Goal: Task Accomplishment & Management: Manage account settings

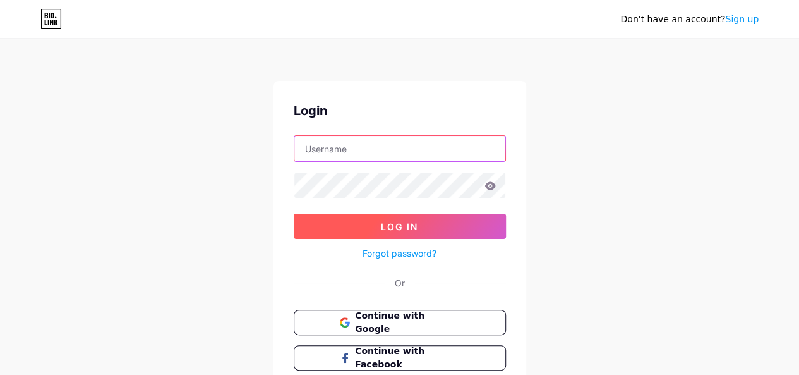
type input "[EMAIL_ADDRESS][DOMAIN_NAME]"
click at [358, 226] on button "Log In" at bounding box center [400, 226] width 212 height 25
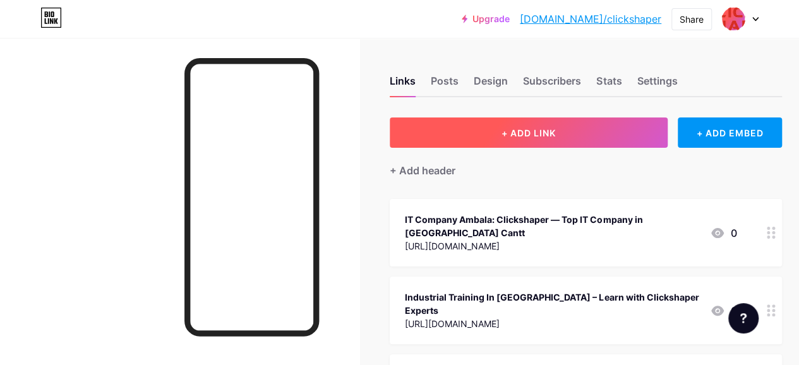
click at [488, 128] on button "+ ADD LINK" at bounding box center [529, 133] width 278 height 30
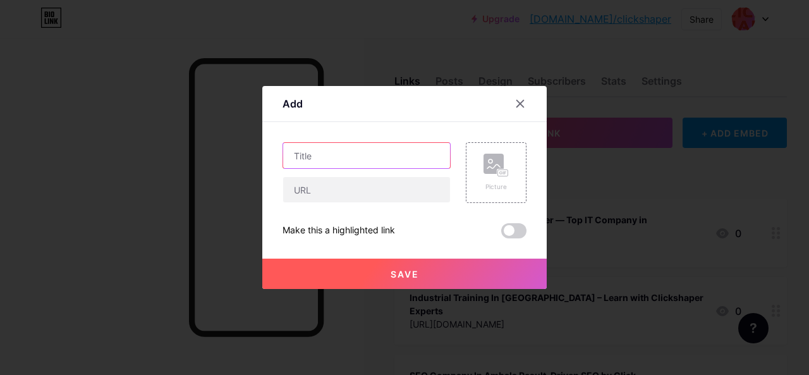
click at [401, 155] on input "text" at bounding box center [366, 155] width 167 height 25
paste input "Boost Trades With Plumbing SEO Services"
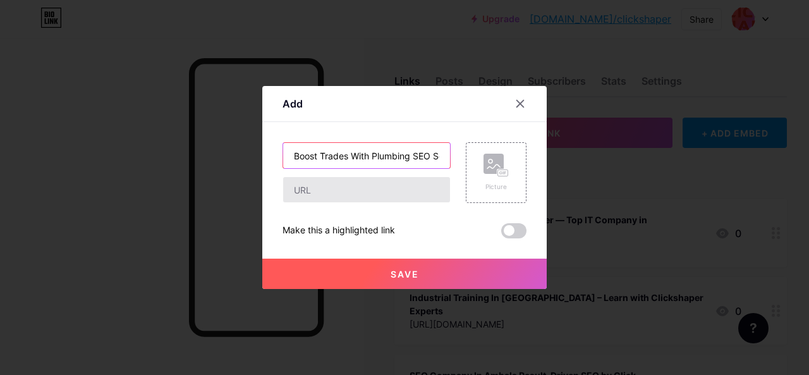
scroll to position [0, 30]
type input "Boost Trades With Plumbing SEO Services"
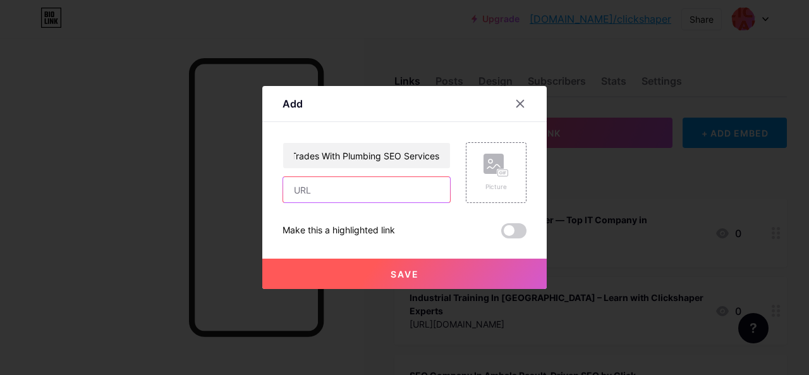
scroll to position [0, 0]
click at [402, 188] on input "text" at bounding box center [366, 189] width 167 height 25
paste input "[URL][DOMAIN_NAME]"
type input "[URL][DOMAIN_NAME]"
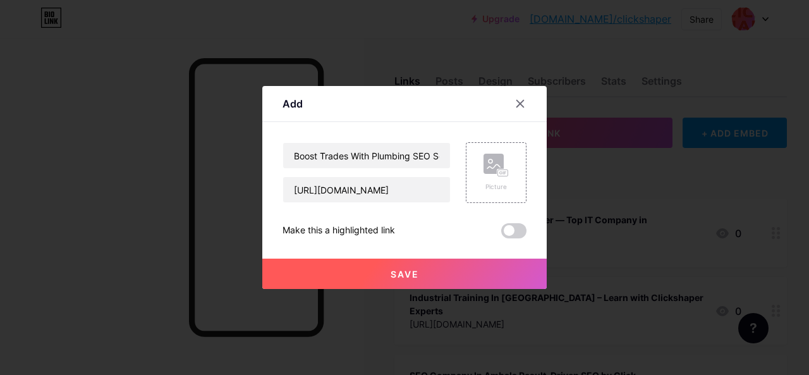
click at [462, 272] on button "Save" at bounding box center [404, 273] width 284 height 30
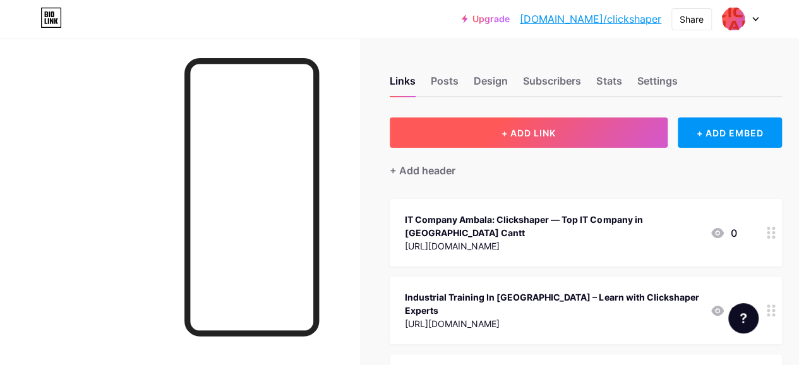
click at [517, 128] on span "+ ADD LINK" at bounding box center [529, 133] width 54 height 11
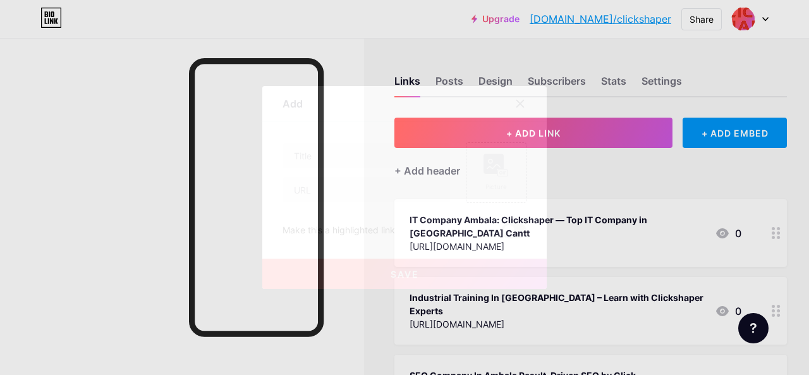
click at [344, 142] on div "Content YouTube Play YouTube video without leaving your page. ADD Vimeo Play Vi…" at bounding box center [404, 180] width 244 height 116
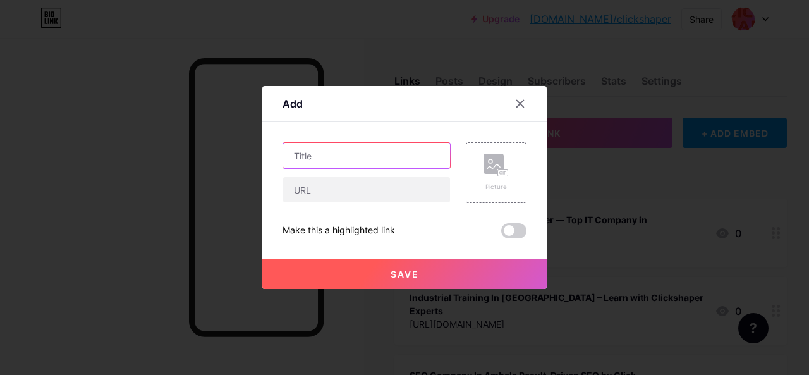
click at [343, 156] on input "text" at bounding box center [366, 155] width 167 height 25
paste input "Boost Your AC Repair and Installation SEO Services"
type input "Boost Your AC Repair and Installation SEO Services"
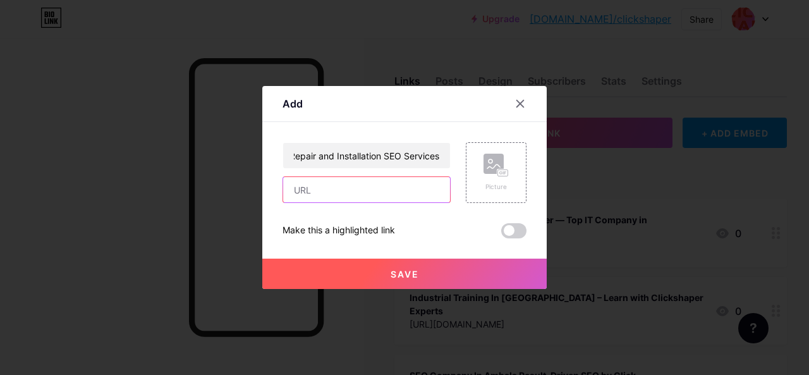
click at [356, 200] on input "text" at bounding box center [366, 189] width 167 height 25
paste input "[URL][DOMAIN_NAME]"
type input "[URL][DOMAIN_NAME]"
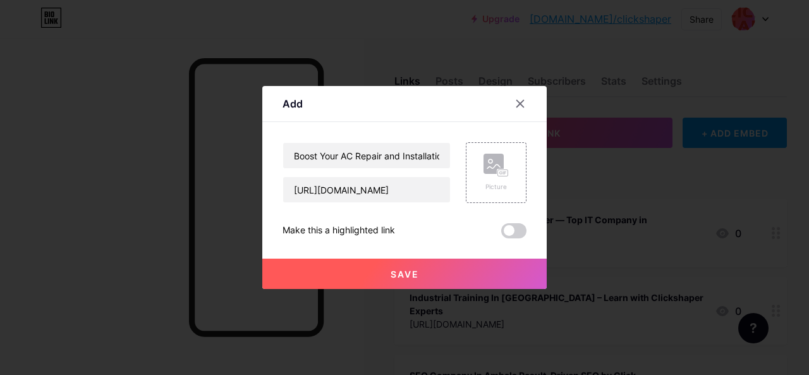
scroll to position [0, 0]
click at [411, 281] on button "Save" at bounding box center [404, 273] width 284 height 30
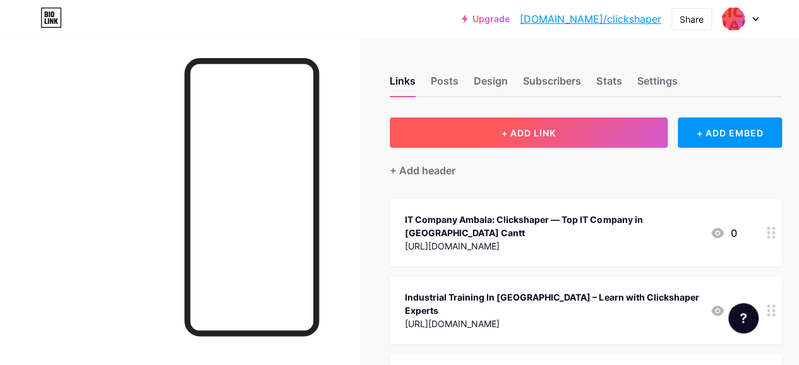
click at [451, 129] on button "+ ADD LINK" at bounding box center [529, 133] width 278 height 30
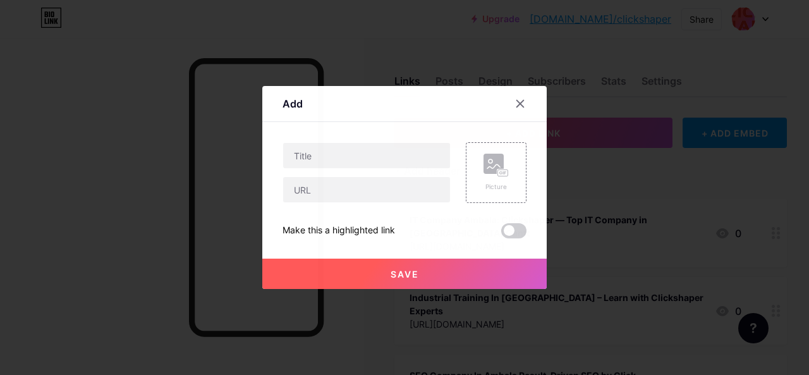
click at [392, 136] on div "Content YouTube Play YouTube video without leaving your page. ADD Vimeo Play Vi…" at bounding box center [404, 180] width 244 height 116
click at [389, 150] on input "text" at bounding box center [366, 155] width 167 height 25
paste input "Boost Your Business With Professional Pest Control SEO Services"
type input "Boost Your Business With Professional Pest Control SEO Services"
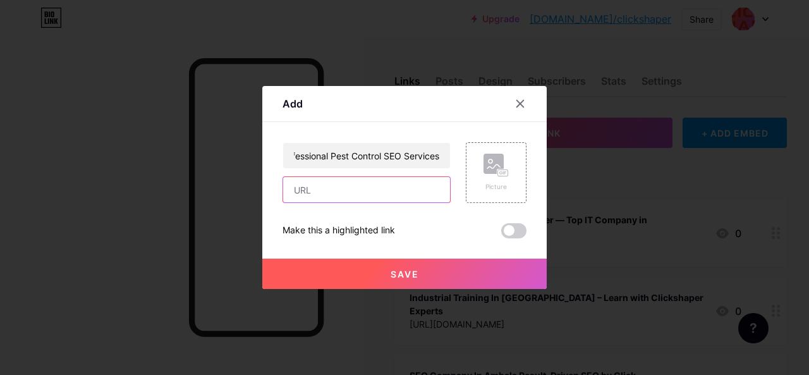
scroll to position [0, 0]
click at [388, 189] on input "text" at bounding box center [366, 189] width 167 height 25
paste input "[URL][DOMAIN_NAME]"
type input "[URL][DOMAIN_NAME]"
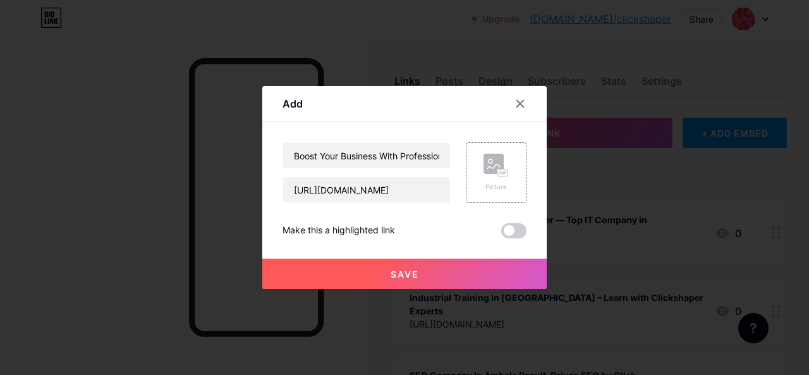
click at [449, 285] on button "Save" at bounding box center [404, 273] width 284 height 30
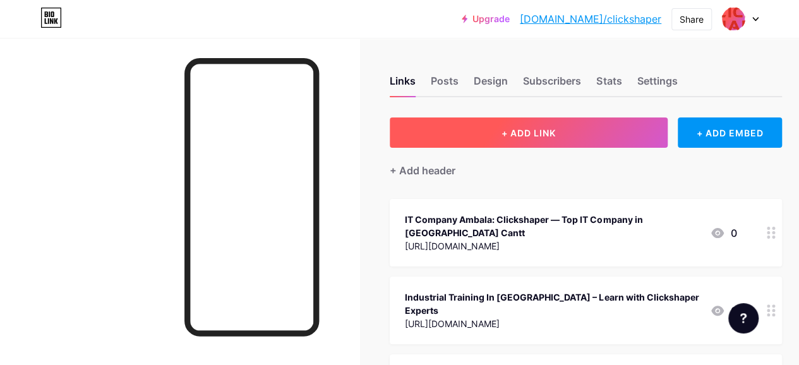
click at [425, 121] on button "+ ADD LINK" at bounding box center [529, 133] width 278 height 30
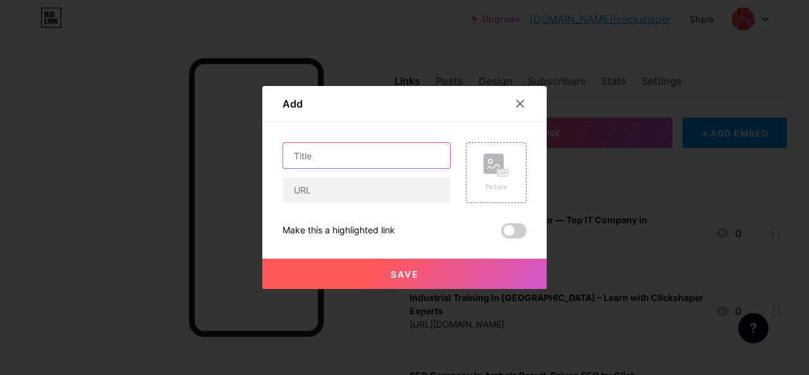
click at [363, 146] on input "text" at bounding box center [366, 155] width 167 height 25
paste input "House Cleaning & Roof Repair SEO Services"
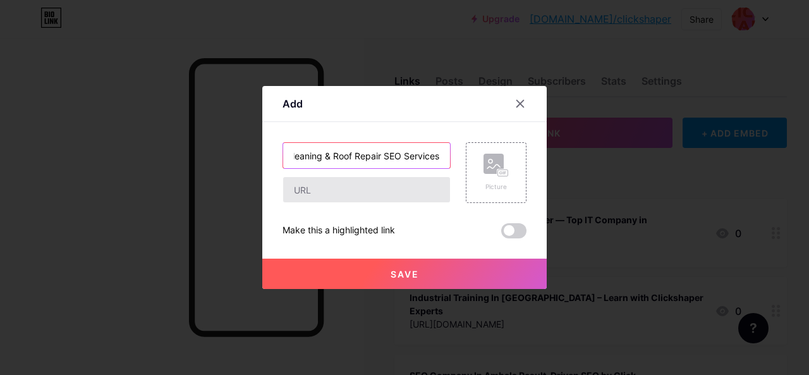
type input "House Cleaning & Roof Repair SEO Services"
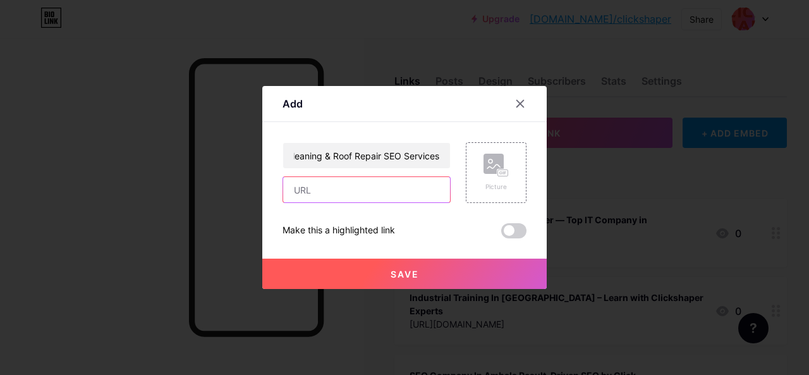
scroll to position [0, 0]
click at [384, 197] on input "text" at bounding box center [366, 189] width 167 height 25
paste input "[URL][DOMAIN_NAME]"
type input "[URL][DOMAIN_NAME]"
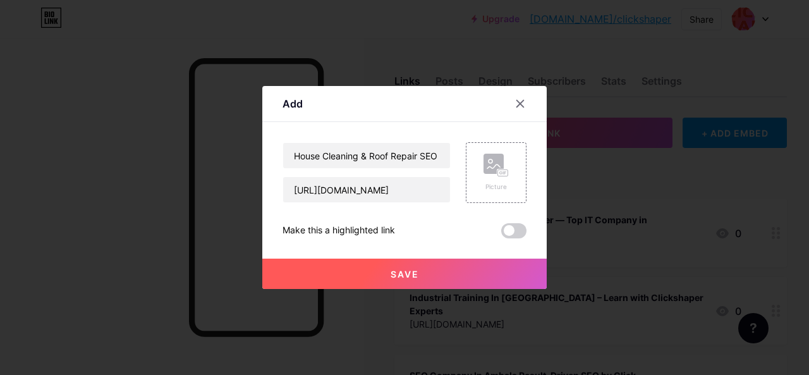
scroll to position [0, 0]
click at [421, 280] on button "Save" at bounding box center [404, 273] width 284 height 30
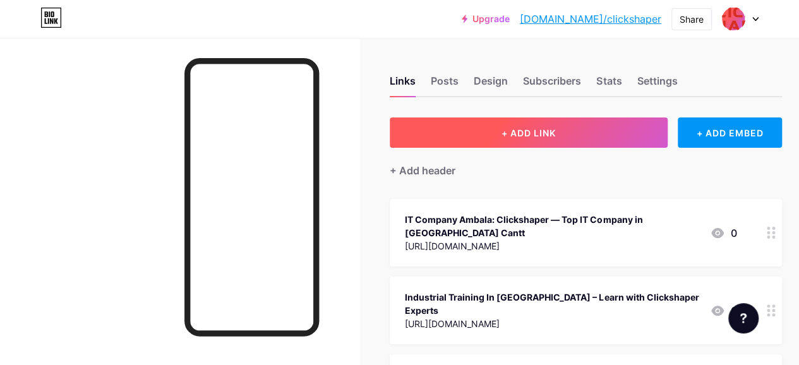
click at [479, 136] on button "+ ADD LINK" at bounding box center [529, 133] width 278 height 30
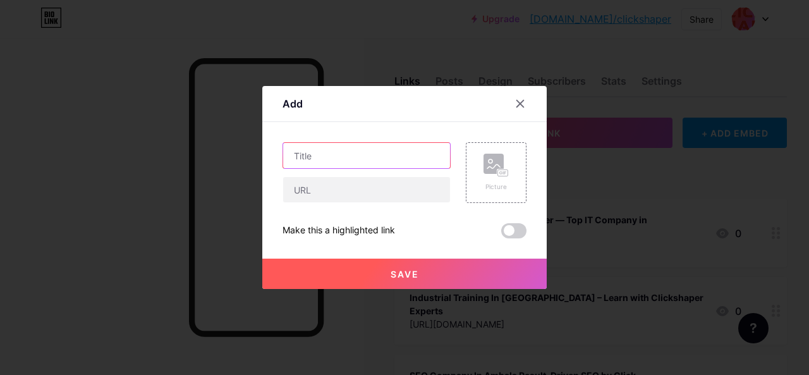
click at [348, 159] on input "text" at bounding box center [366, 155] width 167 height 25
paste input "Solar Panel Installation & Tree Removal SEO Services"
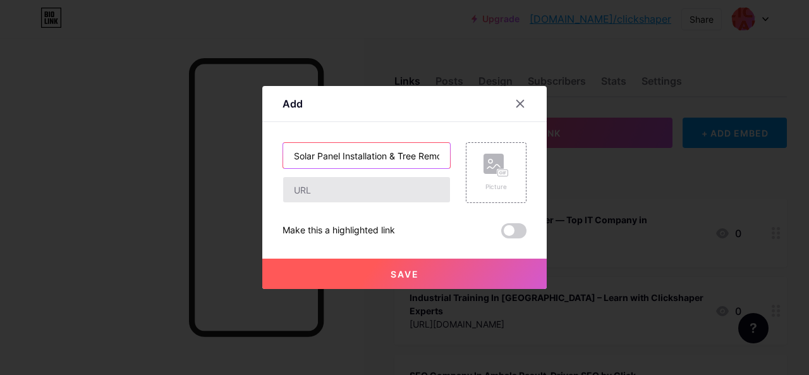
scroll to position [0, 74]
type input "Solar Panel Installation & Tree Removal SEO Services"
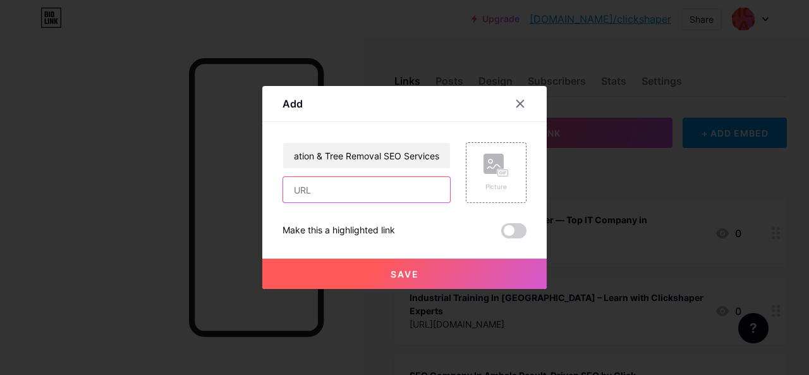
click at [372, 195] on input "text" at bounding box center [366, 189] width 167 height 25
paste input "[URL][DOMAIN_NAME]"
type input "[URL][DOMAIN_NAME]"
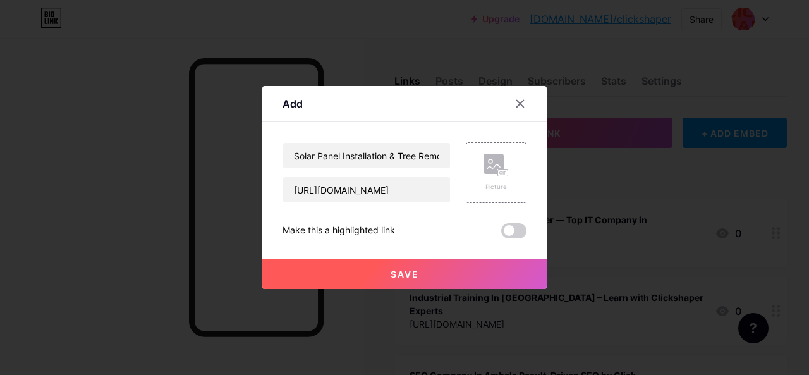
scroll to position [0, 0]
click at [459, 276] on button "Save" at bounding box center [404, 273] width 284 height 30
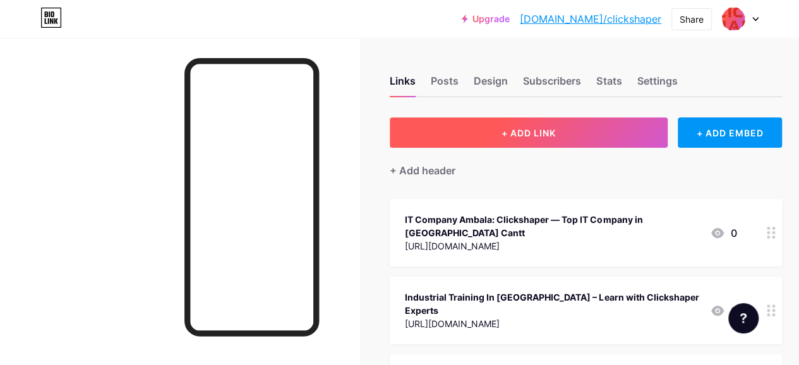
click at [442, 135] on button "+ ADD LINK" at bounding box center [529, 133] width 278 height 30
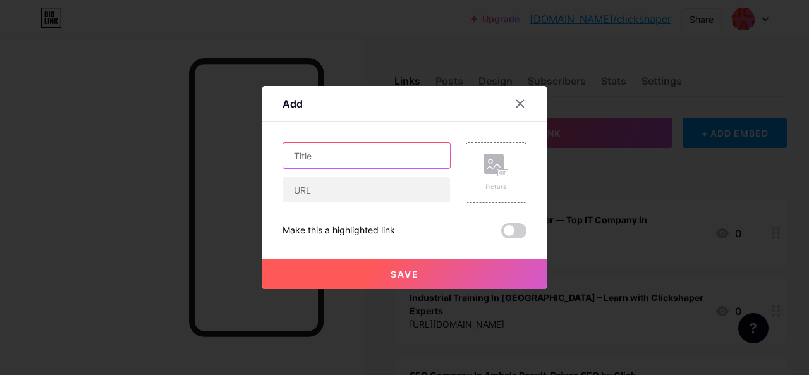
click at [364, 161] on input "text" at bounding box center [366, 155] width 167 height 25
paste input "AI SEO Services: Transform Your Online Presence"
type input "AI SEO Services: Transform Your Online Presence"
click at [392, 202] on div at bounding box center [366, 189] width 168 height 27
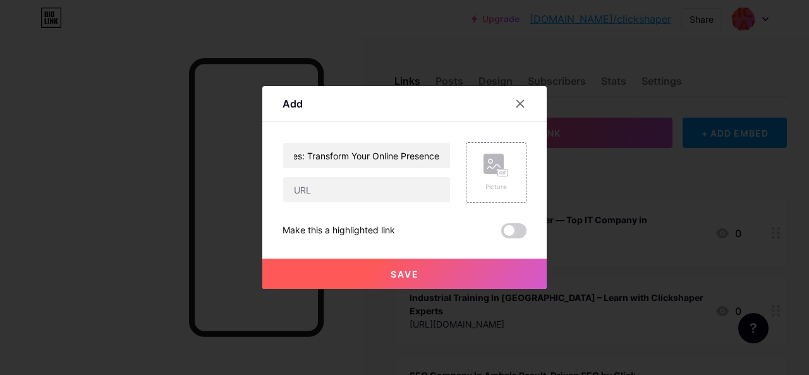
scroll to position [0, 0]
click at [393, 194] on input "text" at bounding box center [366, 189] width 167 height 25
paste input "[URL][DOMAIN_NAME]"
type input "[URL][DOMAIN_NAME]"
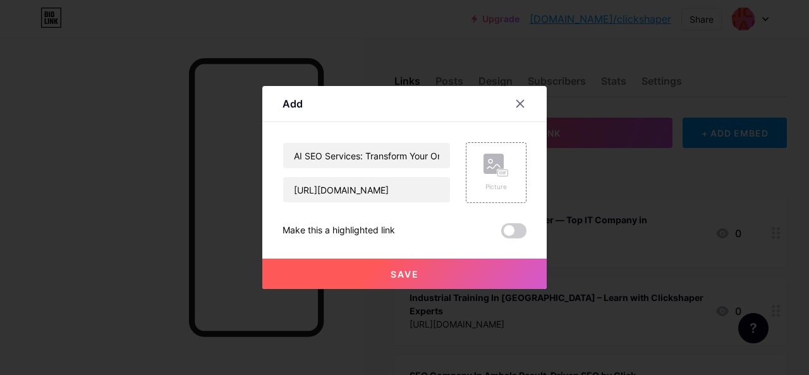
click at [452, 276] on button "Save" at bounding box center [404, 273] width 284 height 30
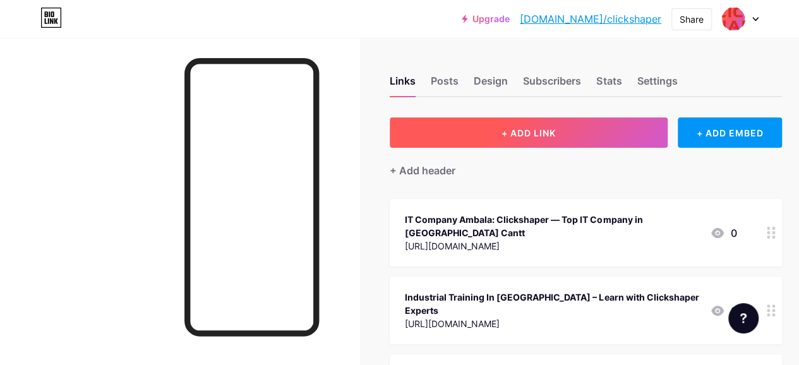
click at [445, 130] on button "+ ADD LINK" at bounding box center [529, 133] width 278 height 30
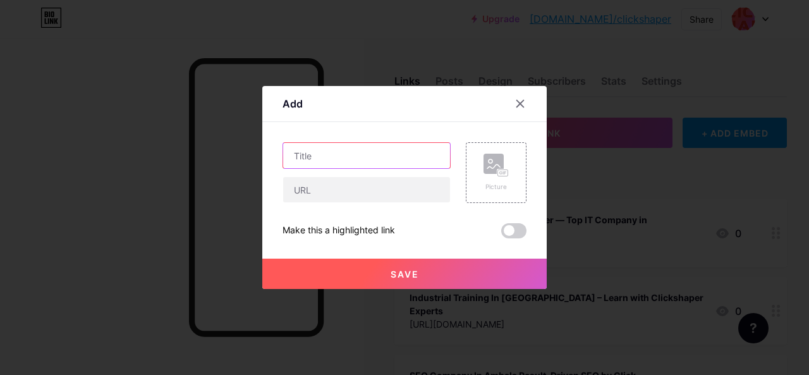
click at [365, 157] on input "text" at bounding box center [366, 155] width 167 height 25
paste input "AI-Driven SEO Services: Boost Rankings Fast"
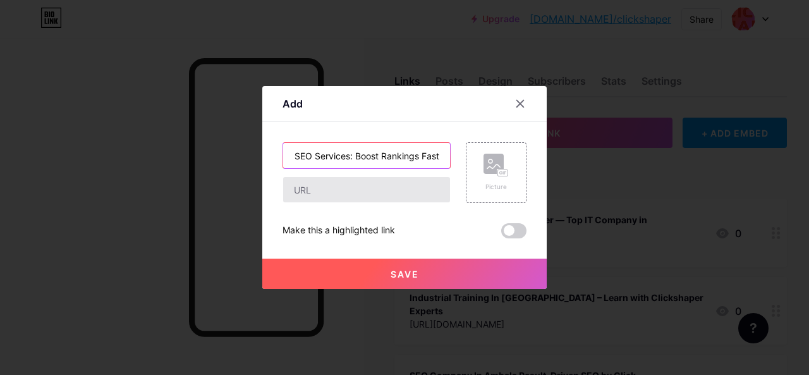
type input "AI-Driven SEO Services: Boost Rankings Fast"
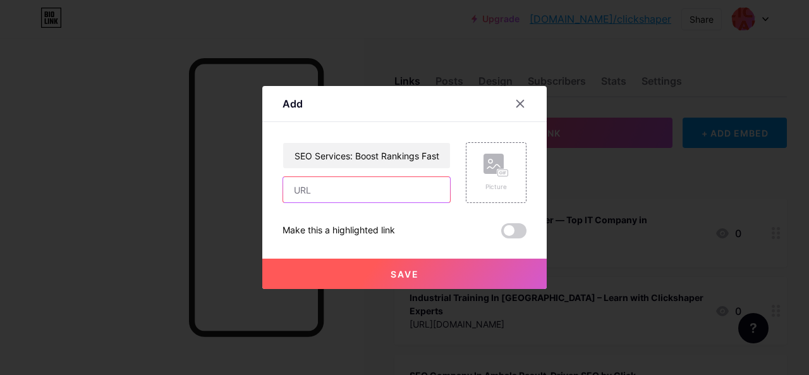
click at [398, 194] on input "text" at bounding box center [366, 189] width 167 height 25
paste input "[URL][DOMAIN_NAME]"
type input "[URL][DOMAIN_NAME]"
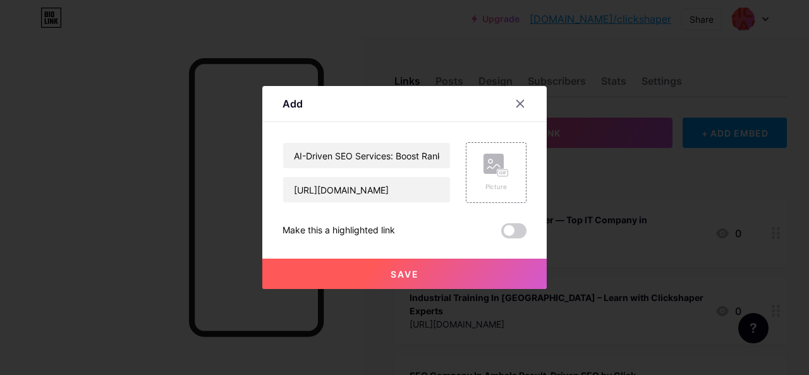
scroll to position [0, 0]
click at [439, 262] on button "Save" at bounding box center [404, 273] width 284 height 30
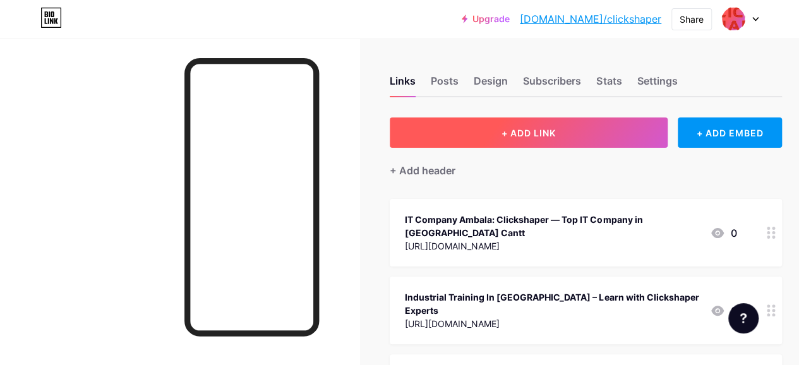
click at [454, 126] on button "+ ADD LINK" at bounding box center [529, 133] width 278 height 30
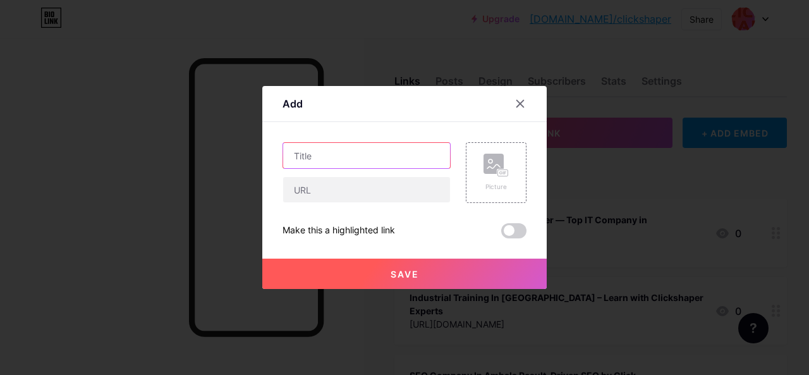
click at [375, 157] on input "text" at bounding box center [366, 155] width 167 height 25
paste input "AI Search Engine Optimization Services"
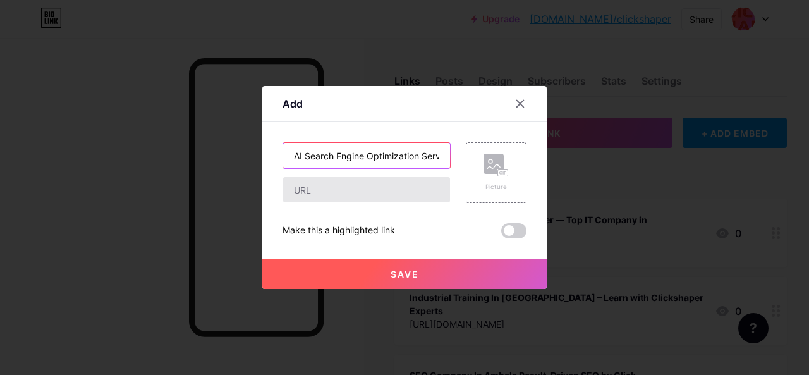
scroll to position [0, 18]
type input "AI Search Engine Optimization Services"
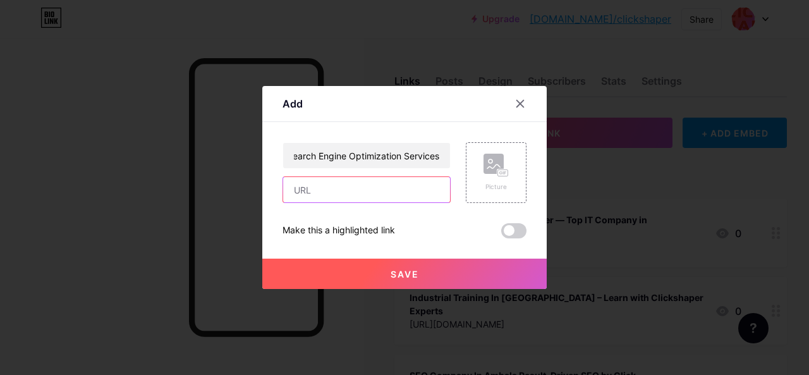
scroll to position [0, 0]
click at [397, 195] on input "text" at bounding box center [366, 189] width 167 height 25
paste input "[URL][DOMAIN_NAME]"
type input "[URL][DOMAIN_NAME]"
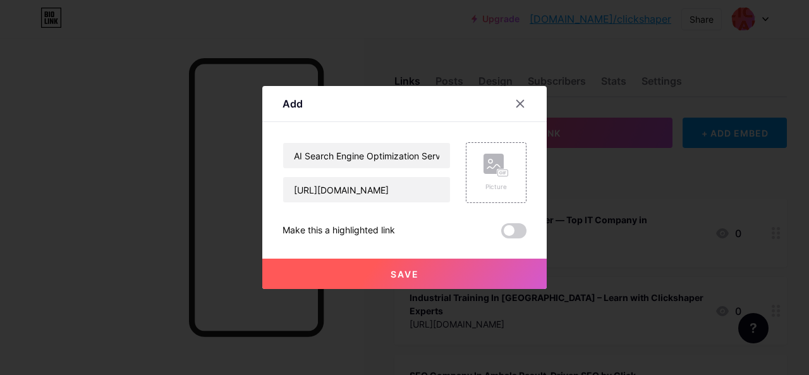
scroll to position [0, 0]
click at [440, 272] on button "Save" at bounding box center [404, 273] width 284 height 30
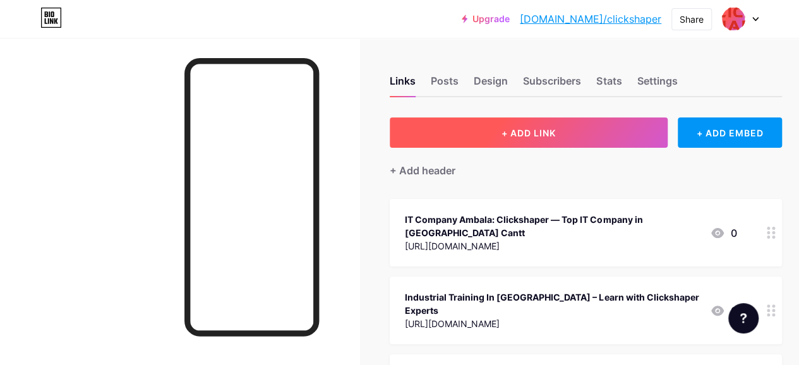
click at [436, 127] on button "+ ADD LINK" at bounding box center [529, 133] width 278 height 30
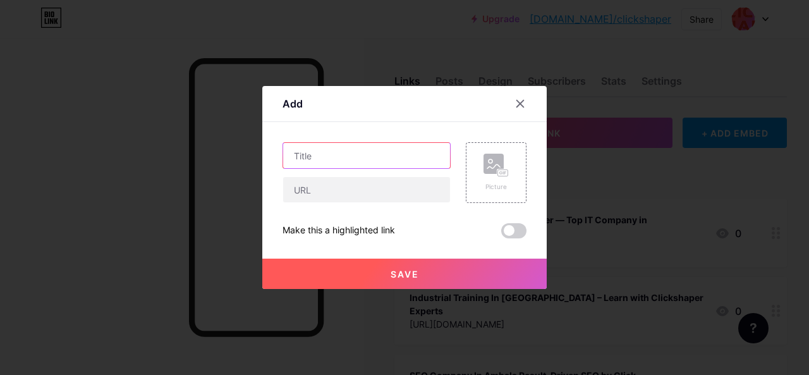
click at [347, 154] on input "text" at bounding box center [366, 155] width 167 height 25
paste input "Transform Your Reach With AI SEO Marketing"
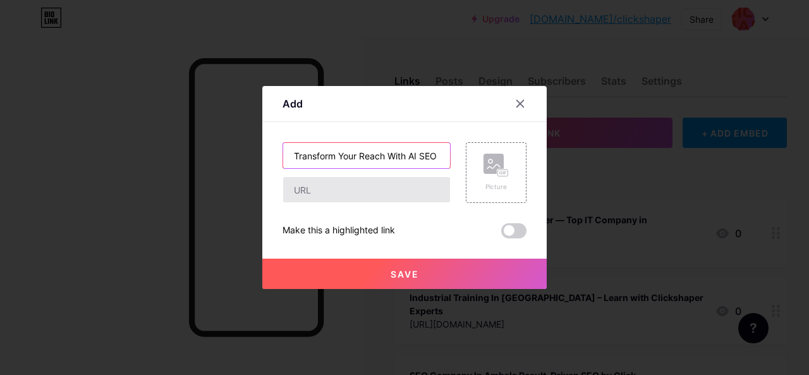
scroll to position [0, 43]
type input "Transform Your Reach With AI SEO Marketing"
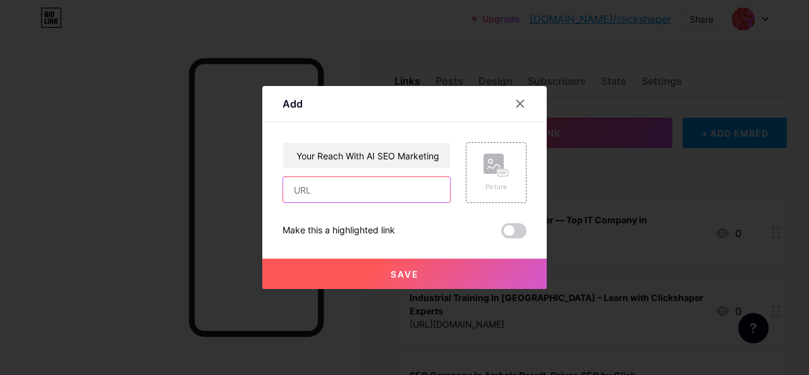
scroll to position [0, 0]
click at [368, 190] on input "text" at bounding box center [366, 189] width 167 height 25
paste input "[URL][DOMAIN_NAME]"
type input "[URL][DOMAIN_NAME]"
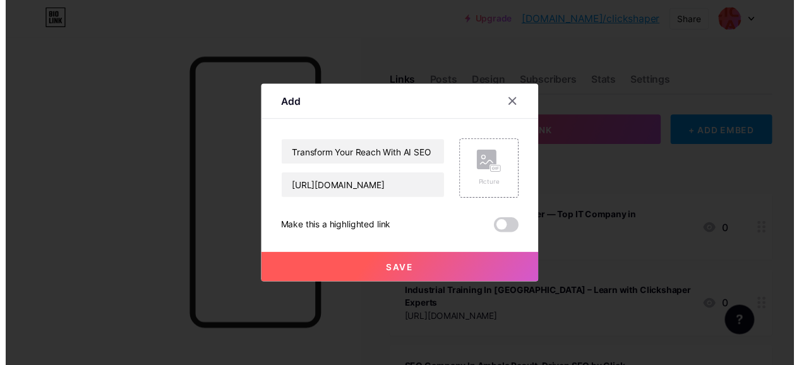
scroll to position [0, 0]
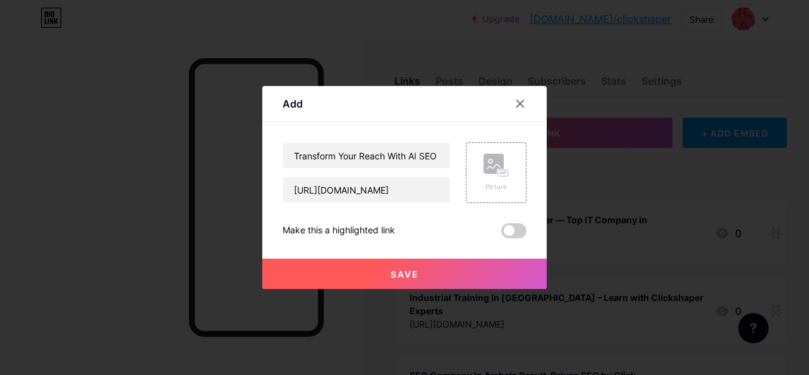
click at [434, 284] on button "Save" at bounding box center [404, 273] width 284 height 30
